Goal: Use online tool/utility: Use online tool/utility

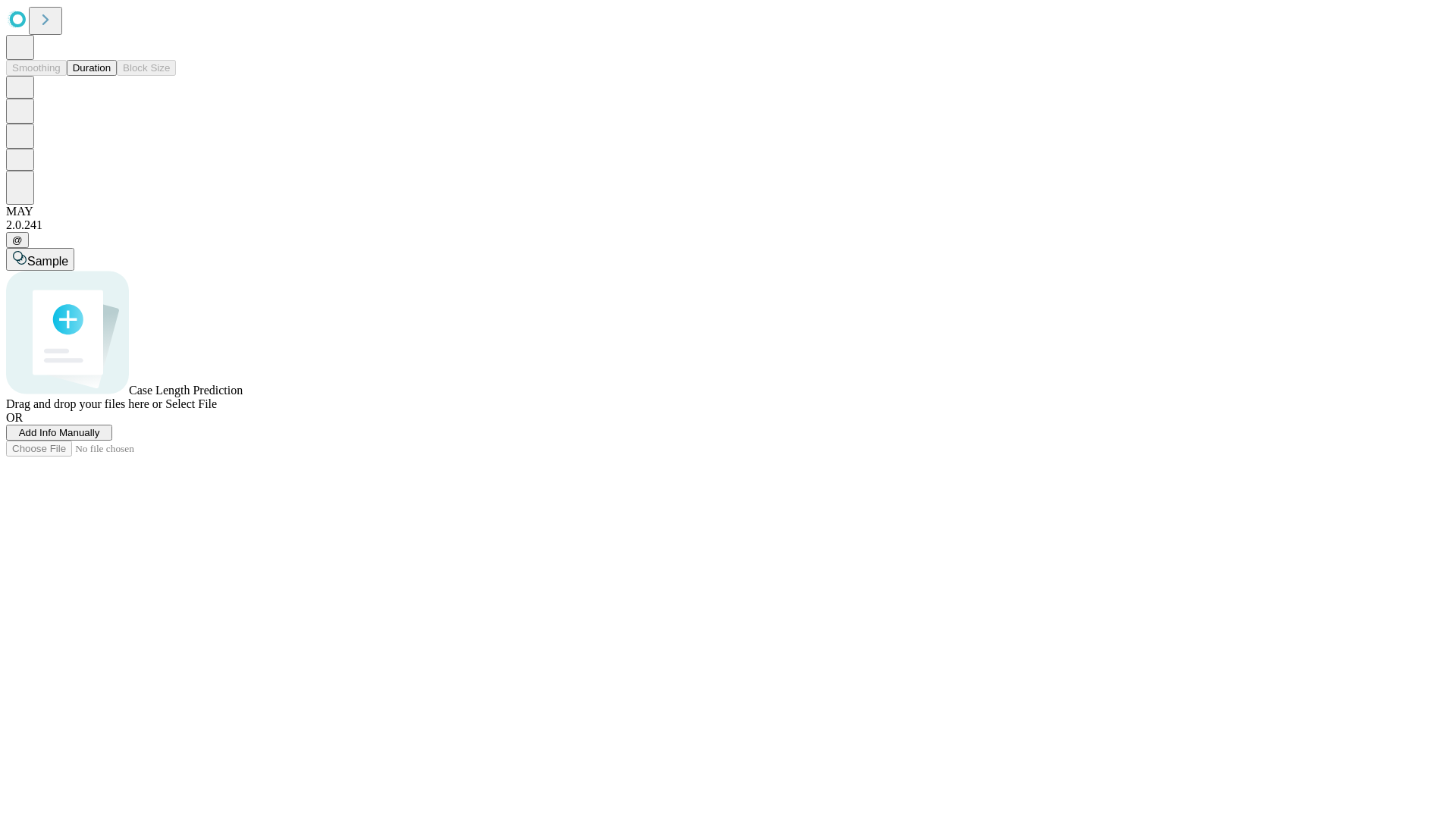
click at [110, 76] on button "Duration" at bounding box center [91, 67] width 50 height 16
click at [68, 255] on span "Sample" at bounding box center [47, 261] width 41 height 13
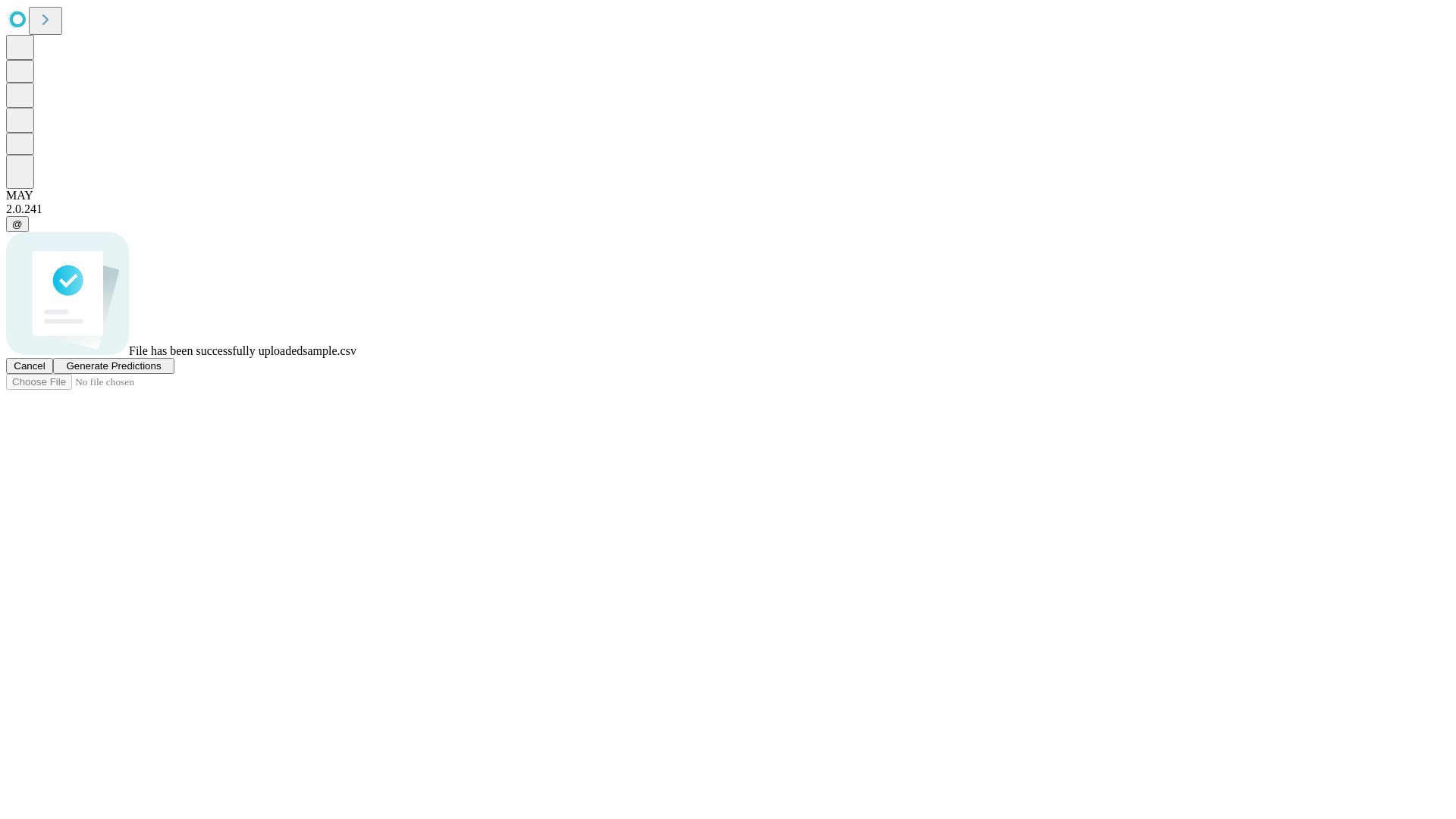
click at [161, 372] on span "Generate Predictions" at bounding box center [113, 365] width 94 height 11
